Goal: Check status: Check status

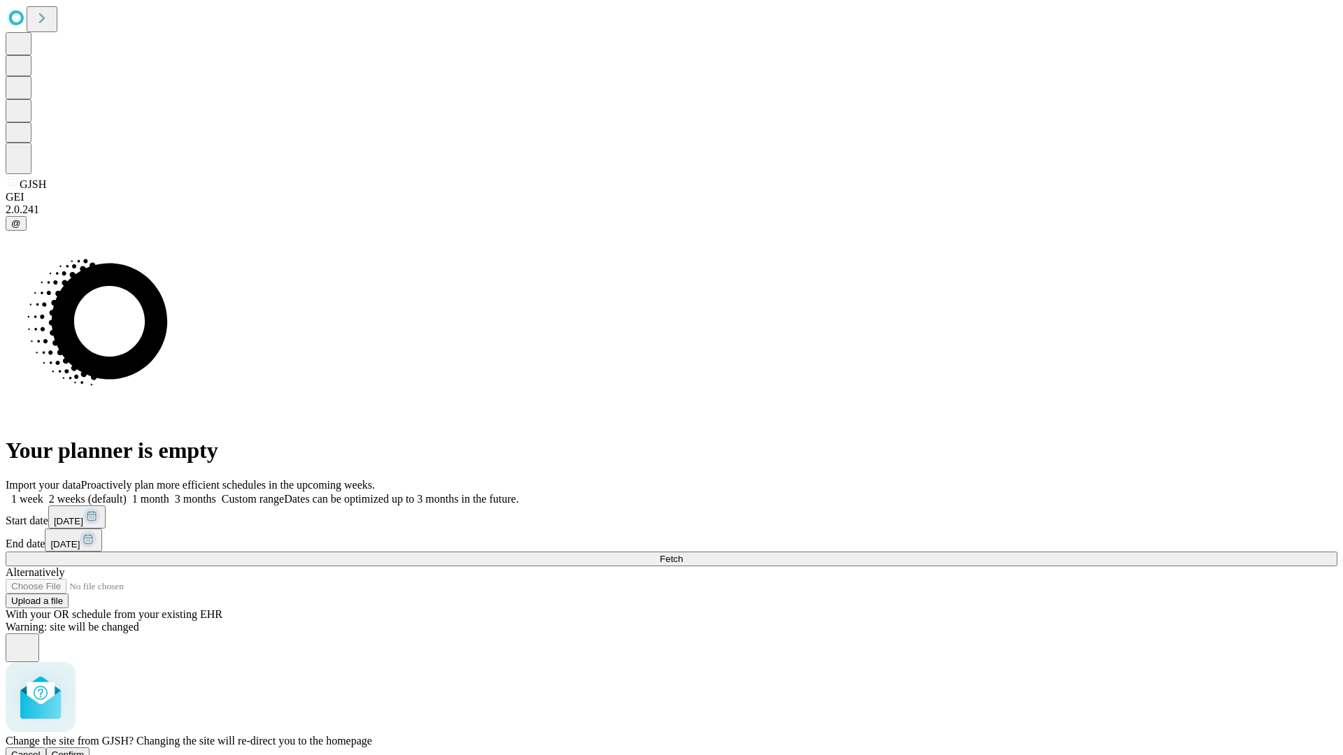
click at [85, 750] on span "Confirm" at bounding box center [68, 755] width 33 height 10
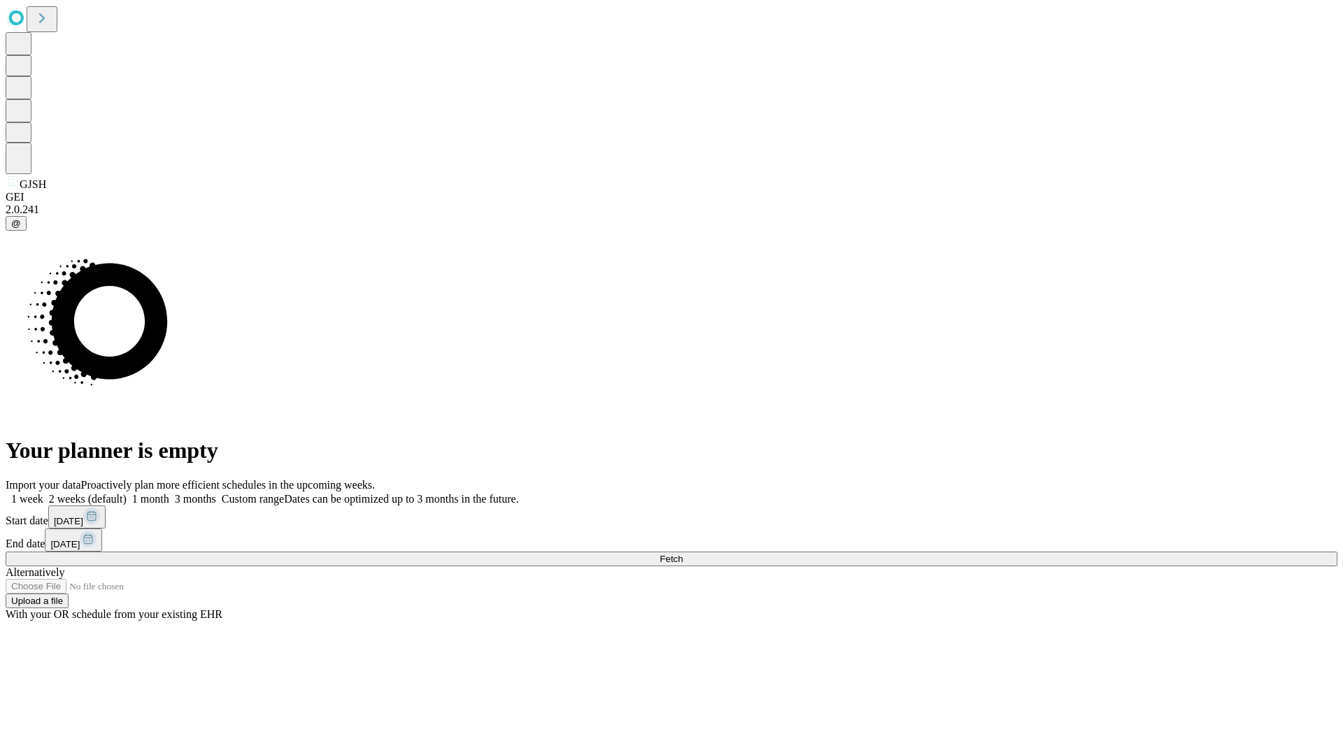
click at [43, 493] on label "1 week" at bounding box center [25, 499] width 38 height 12
click at [683, 554] on span "Fetch" at bounding box center [671, 559] width 23 height 10
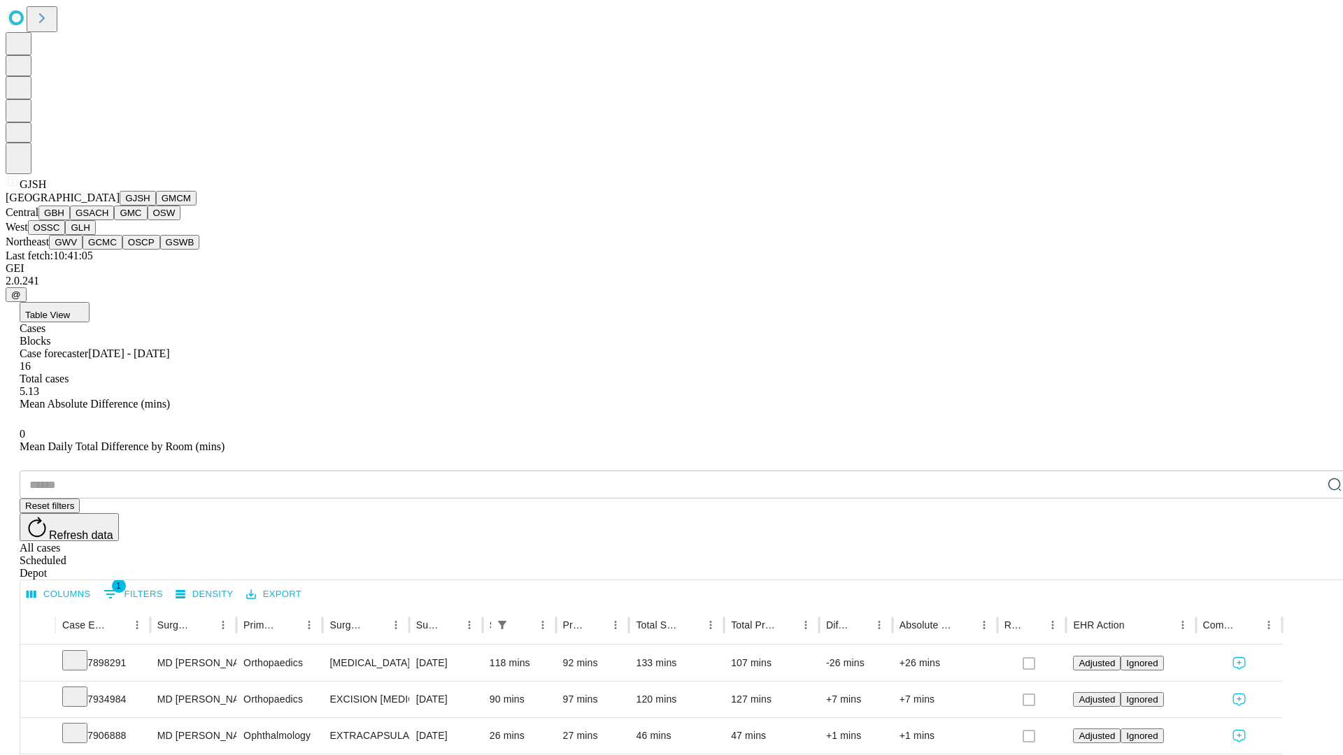
click at [156, 206] on button "GMCM" at bounding box center [176, 198] width 41 height 15
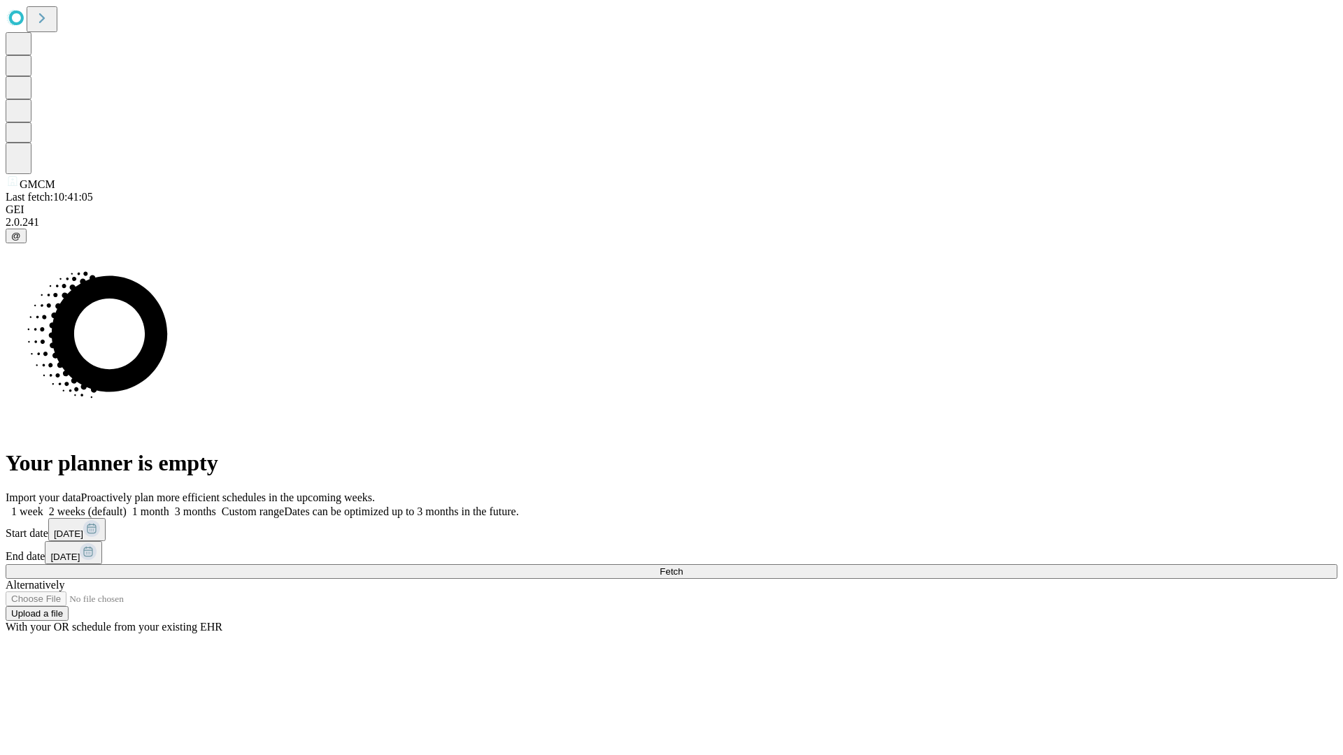
click at [43, 506] on label "1 week" at bounding box center [25, 512] width 38 height 12
click at [683, 567] on span "Fetch" at bounding box center [671, 572] width 23 height 10
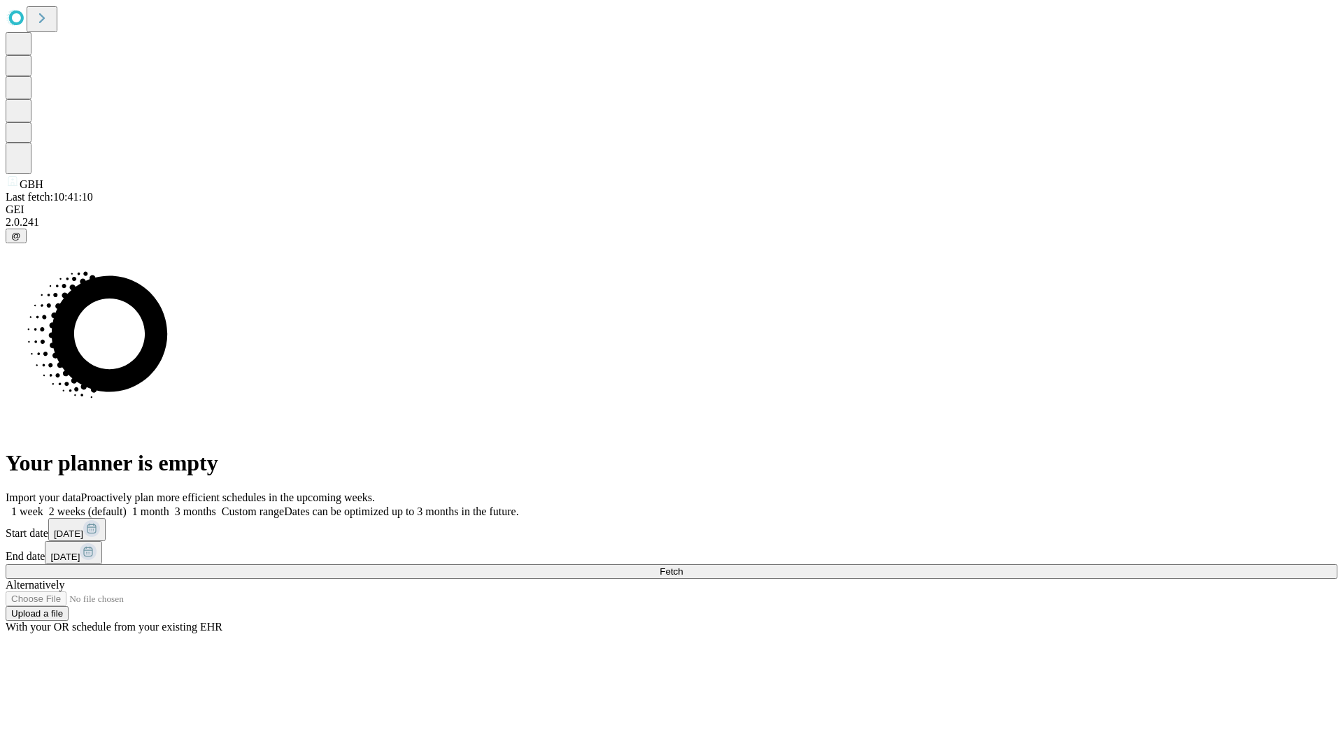
click at [43, 506] on label "1 week" at bounding box center [25, 512] width 38 height 12
click at [683, 567] on span "Fetch" at bounding box center [671, 572] width 23 height 10
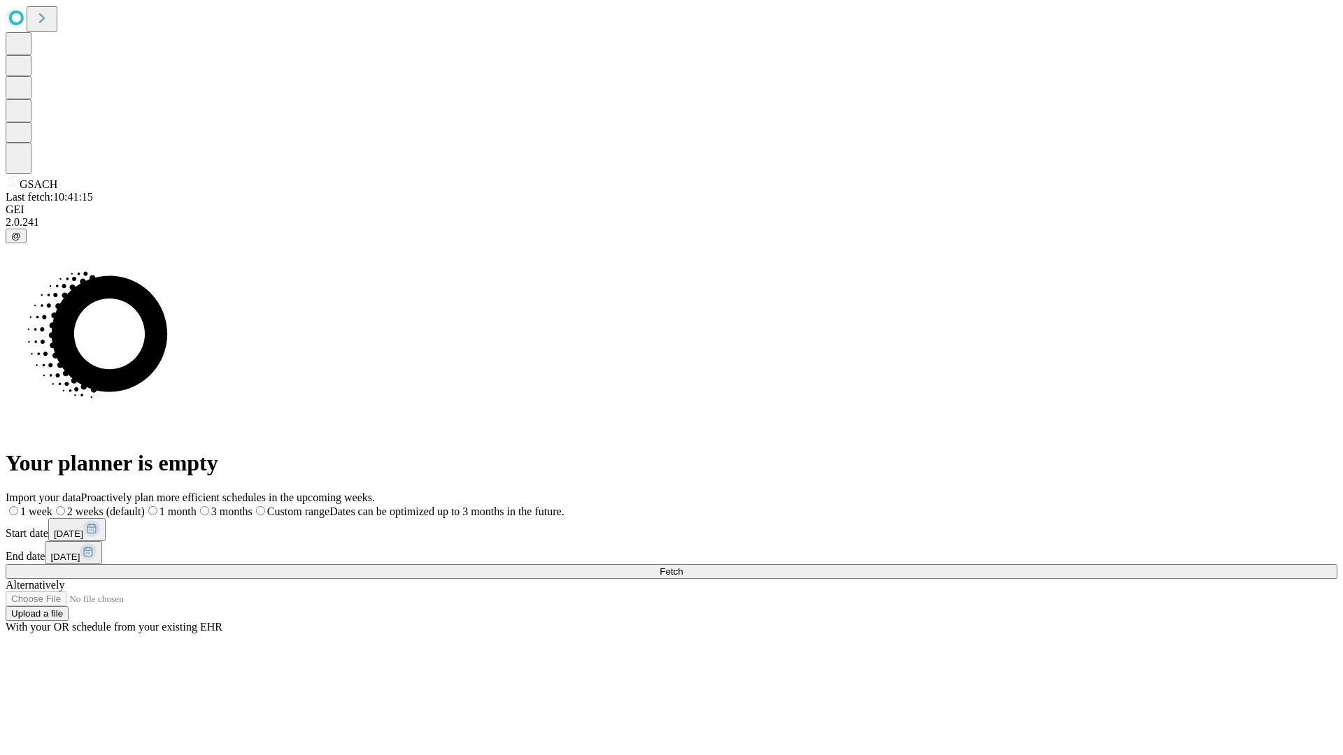
click at [52, 506] on label "1 week" at bounding box center [29, 512] width 47 height 12
click at [683, 567] on span "Fetch" at bounding box center [671, 572] width 23 height 10
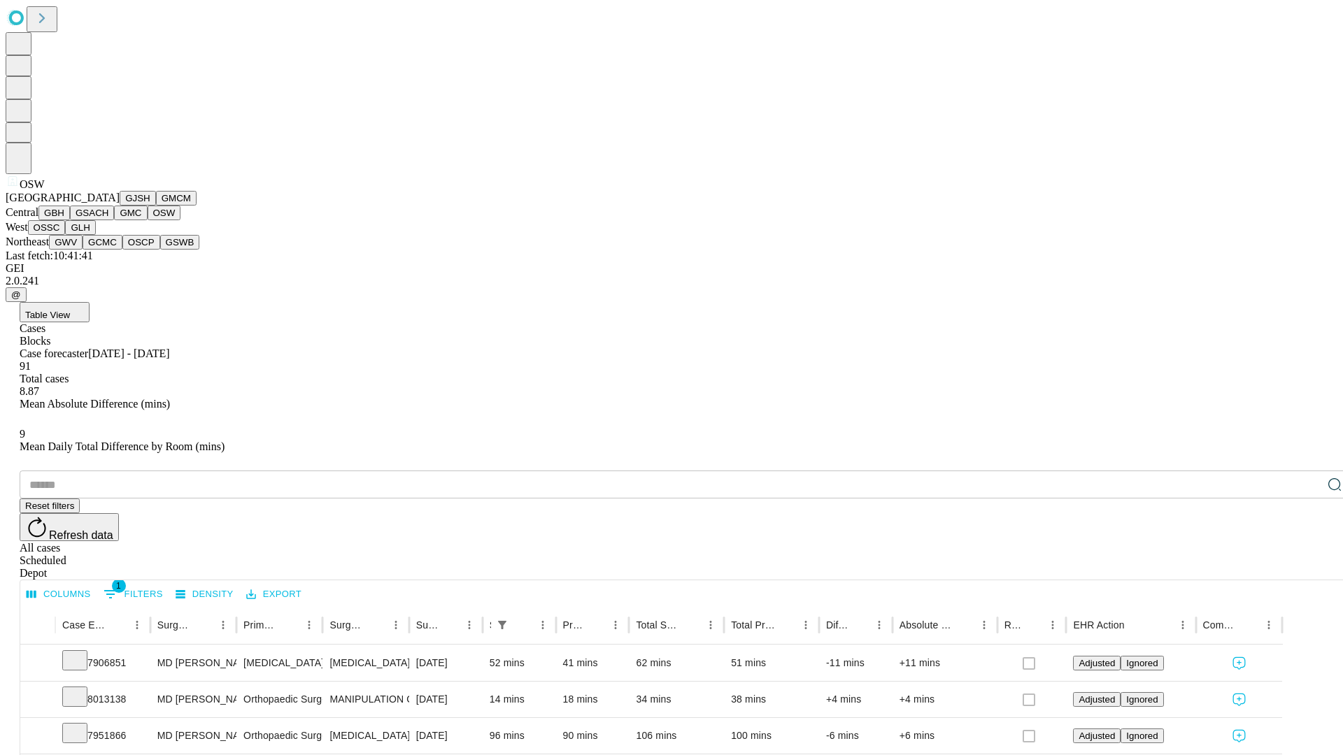
click at [66, 235] on button "OSSC" at bounding box center [47, 227] width 38 height 15
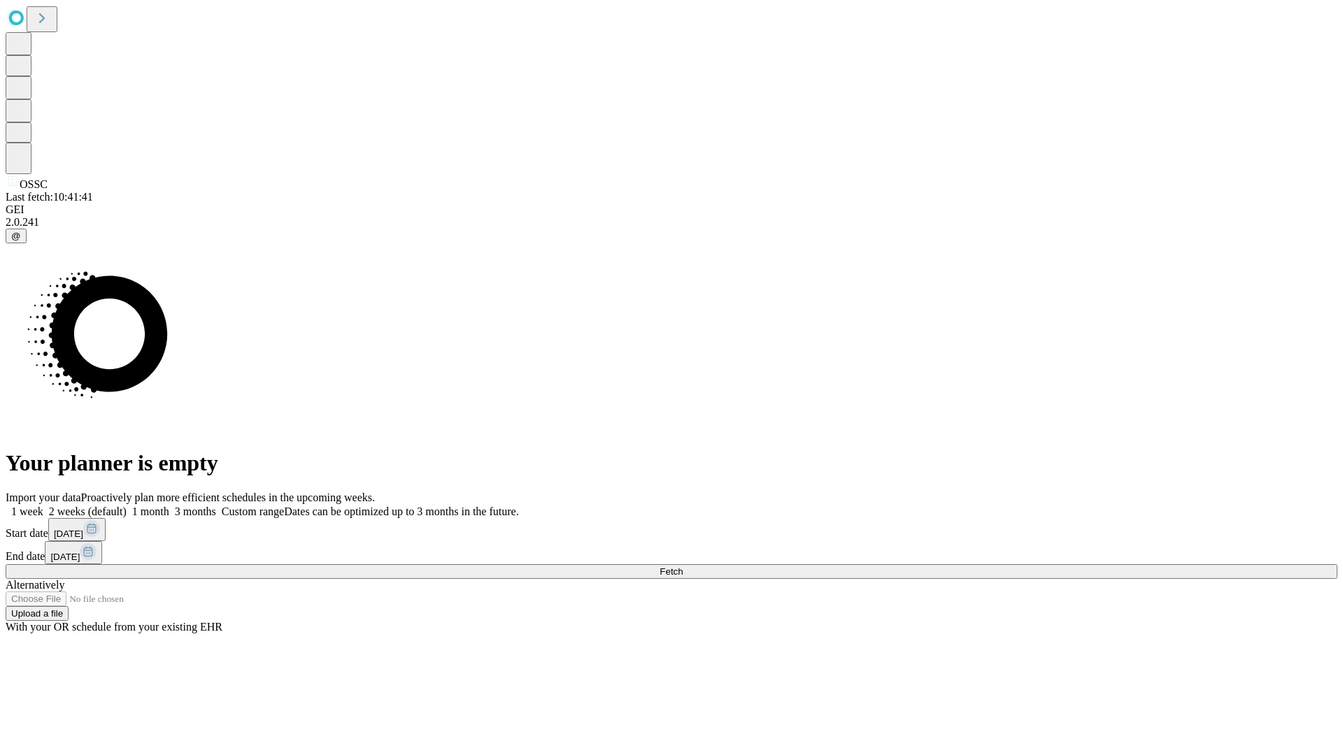
click at [43, 506] on label "1 week" at bounding box center [25, 512] width 38 height 12
click at [683, 567] on span "Fetch" at bounding box center [671, 572] width 23 height 10
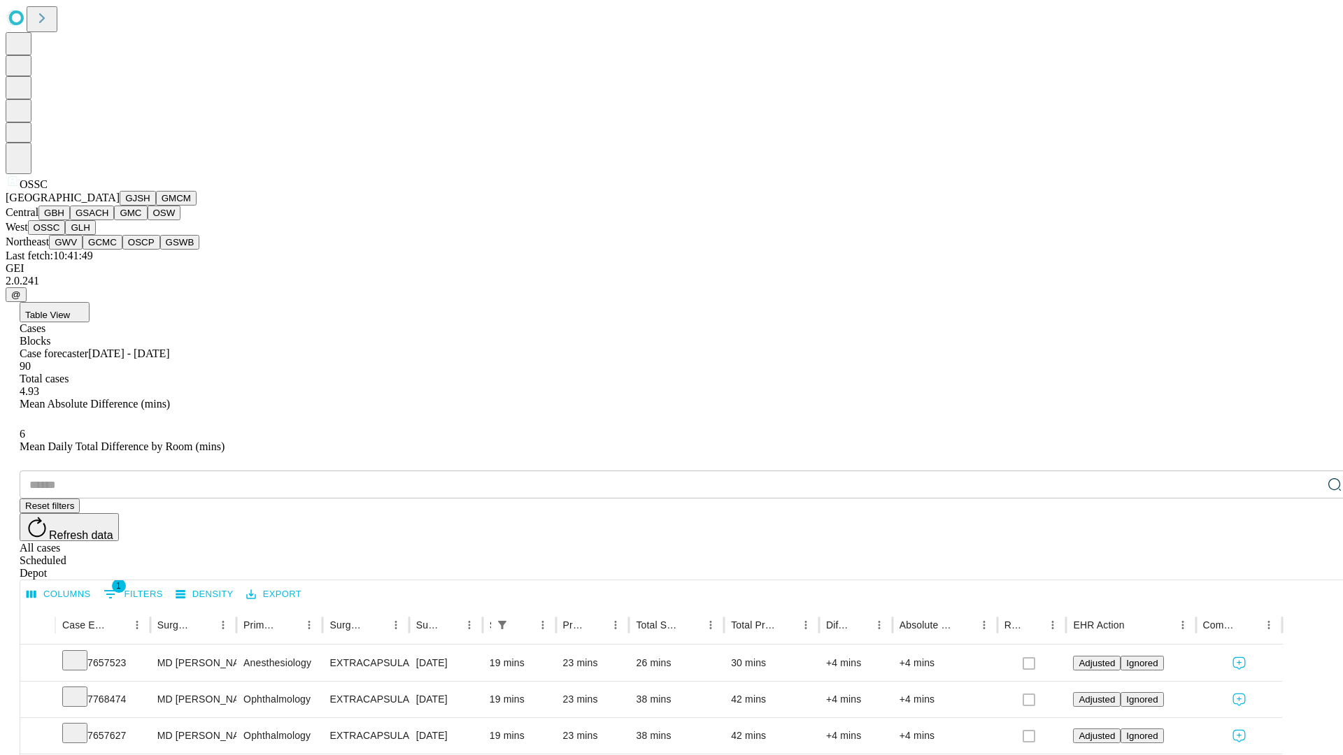
click at [95, 235] on button "GLH" at bounding box center [80, 227] width 30 height 15
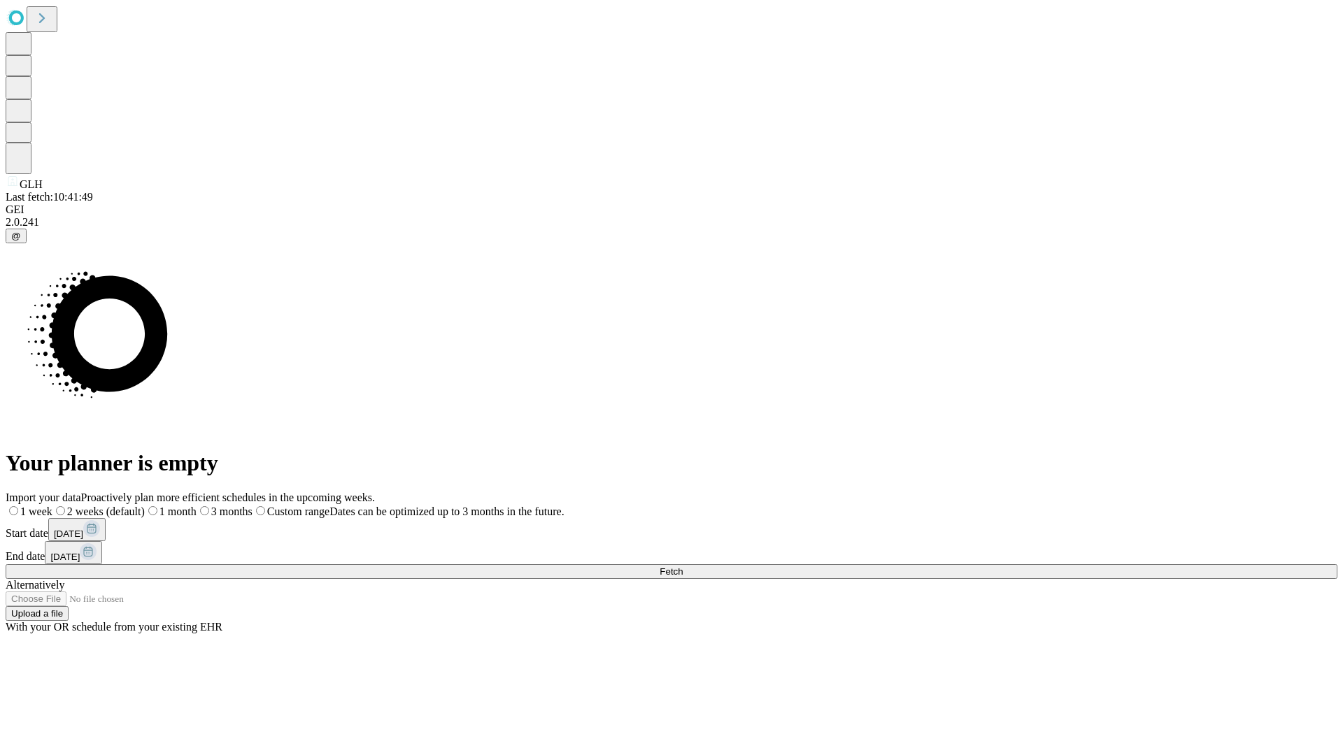
click at [683, 567] on span "Fetch" at bounding box center [671, 572] width 23 height 10
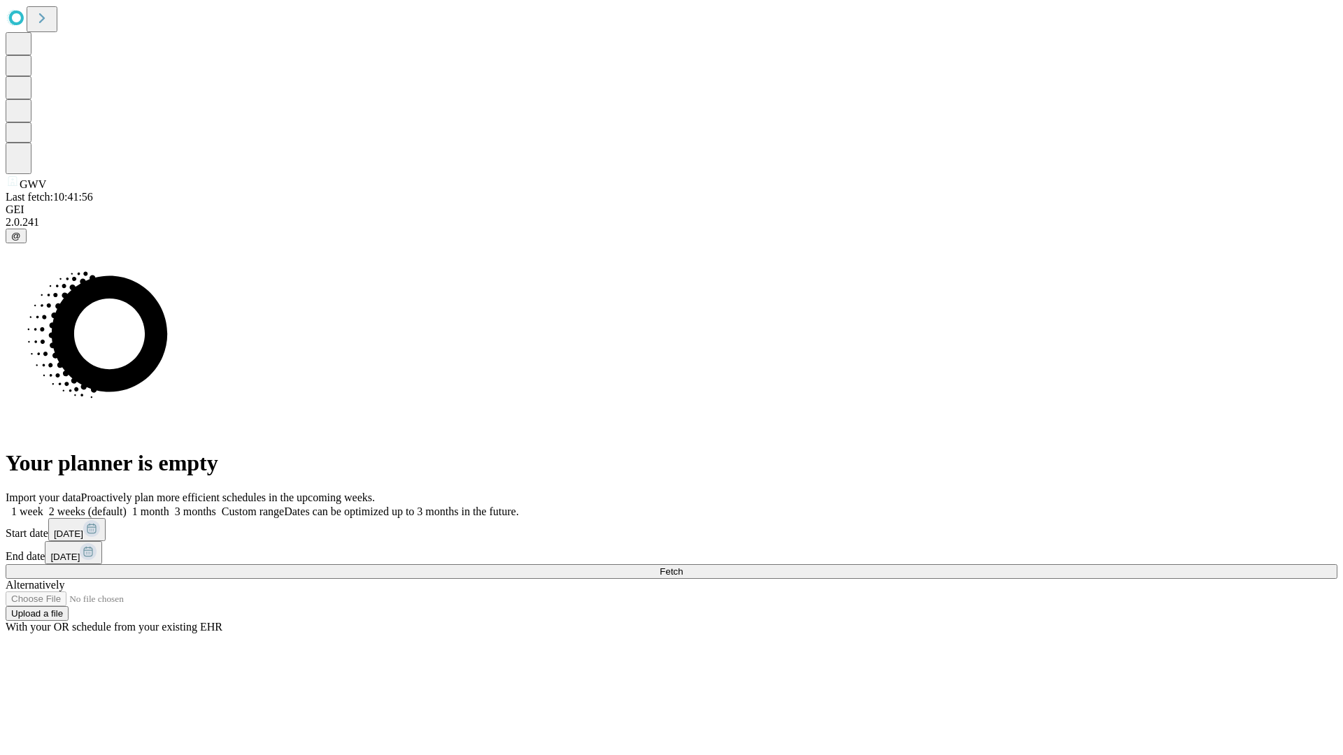
click at [43, 506] on label "1 week" at bounding box center [25, 512] width 38 height 12
click at [683, 567] on span "Fetch" at bounding box center [671, 572] width 23 height 10
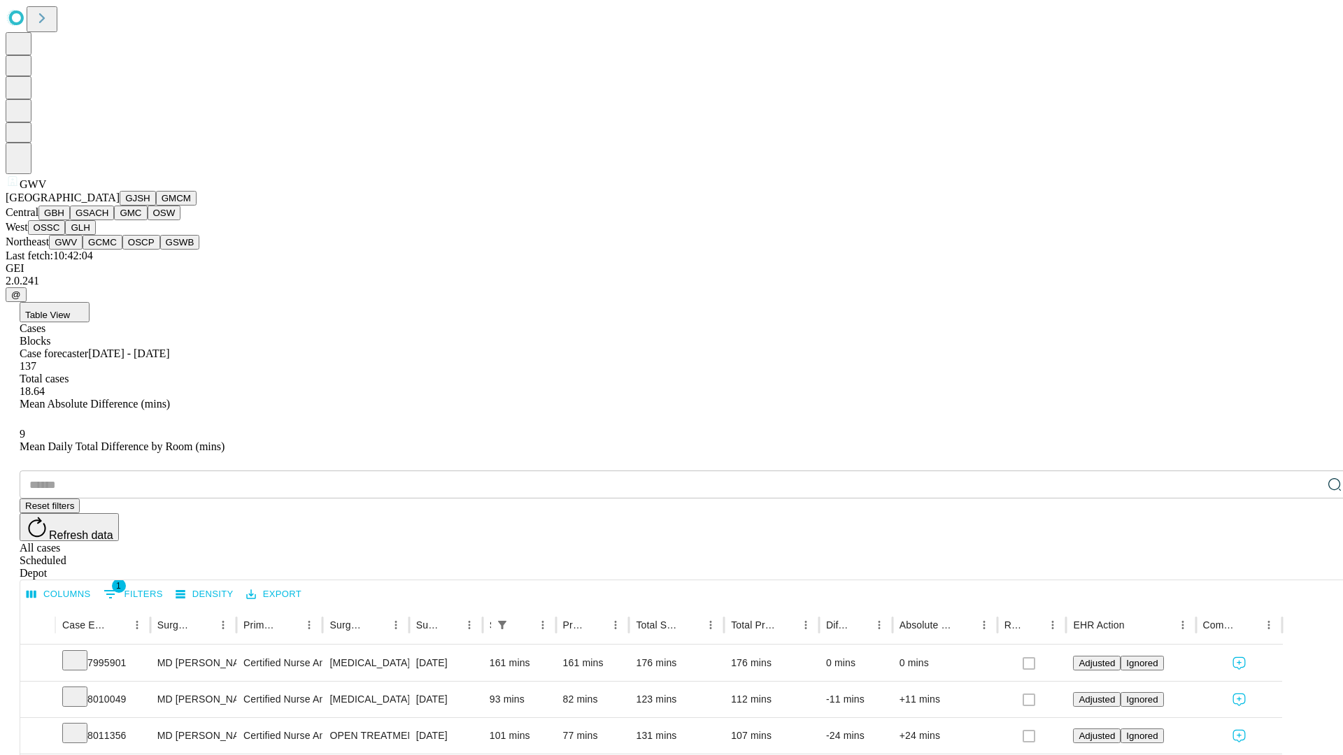
click at [108, 250] on button "GCMC" at bounding box center [103, 242] width 40 height 15
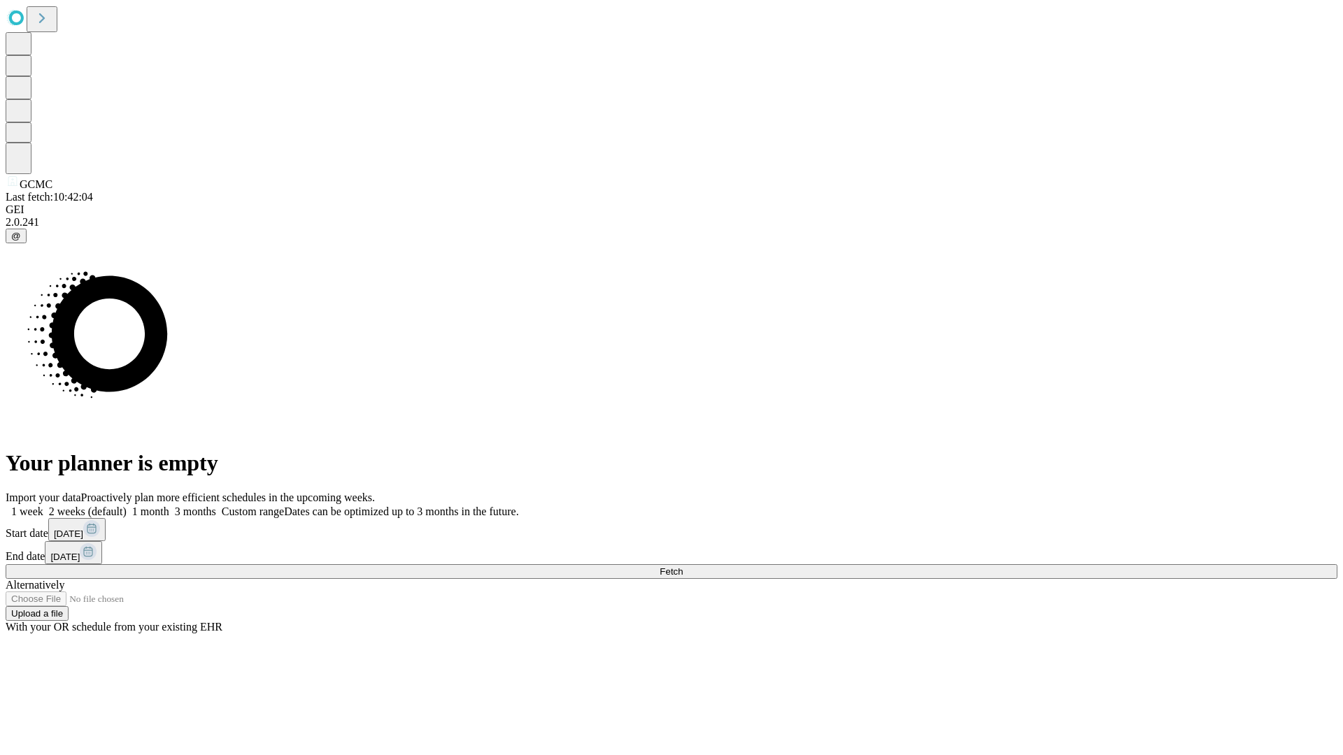
click at [43, 506] on label "1 week" at bounding box center [25, 512] width 38 height 12
click at [683, 567] on span "Fetch" at bounding box center [671, 572] width 23 height 10
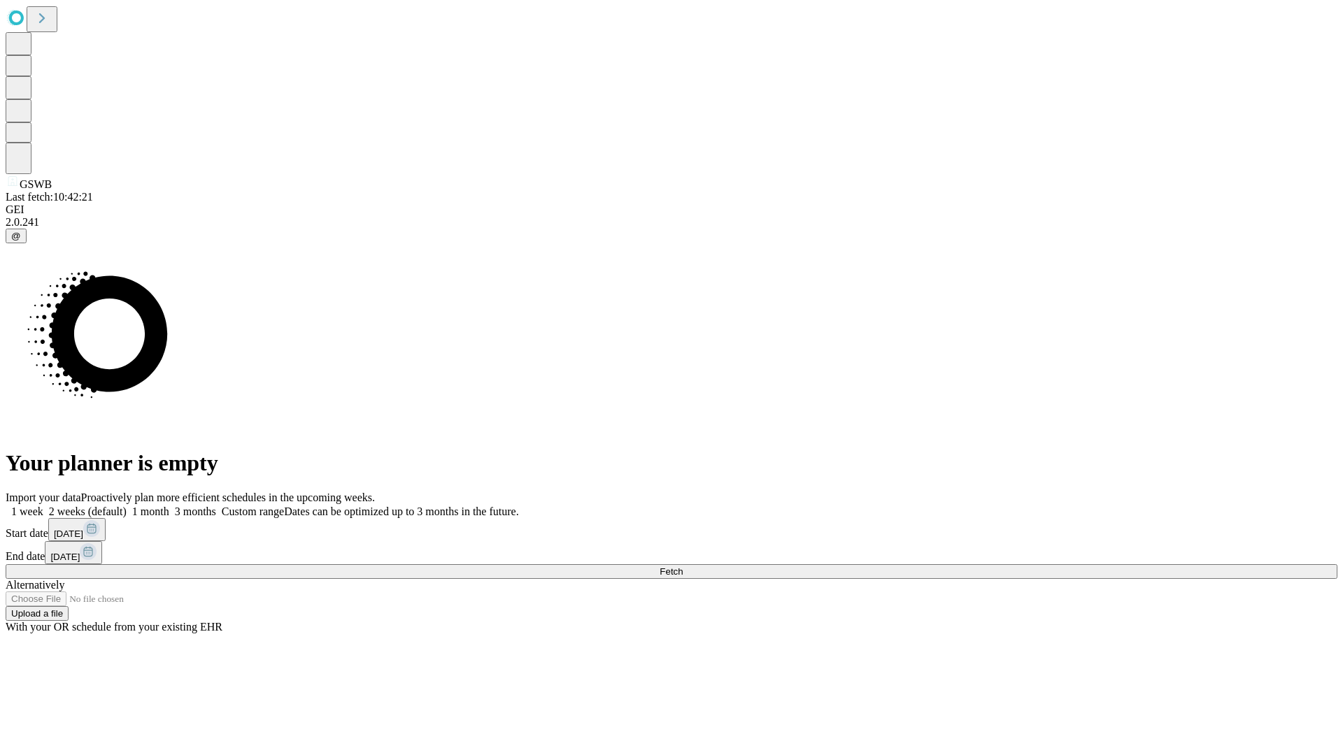
click at [43, 506] on label "1 week" at bounding box center [25, 512] width 38 height 12
click at [683, 567] on span "Fetch" at bounding box center [671, 572] width 23 height 10
